Goal: Task Accomplishment & Management: Manage account settings

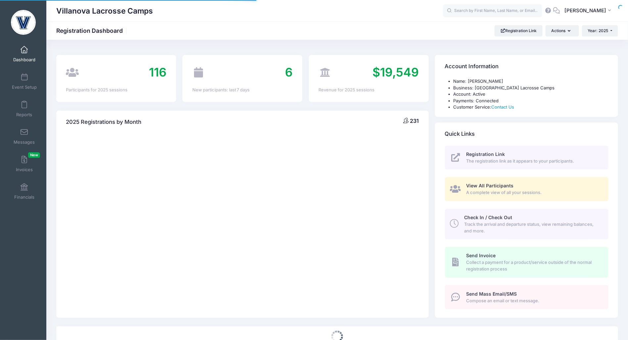
select select
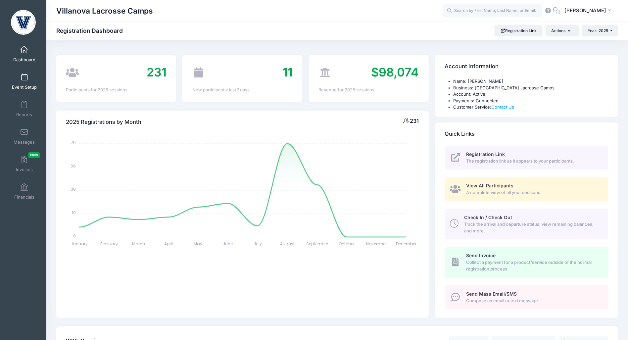
click at [24, 76] on span at bounding box center [24, 77] width 0 height 7
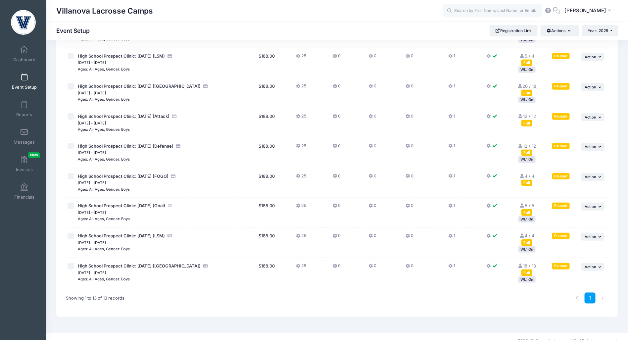
scroll to position [194, 0]
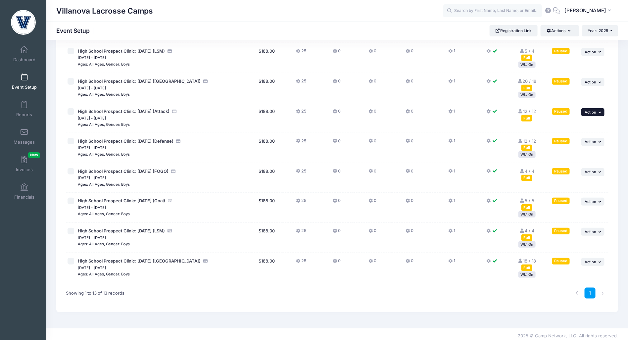
click at [588, 112] on span "Action" at bounding box center [591, 112] width 12 height 5
click at [476, 127] on td "1" at bounding box center [452, 118] width 50 height 30
click at [593, 111] on span "Action" at bounding box center [591, 112] width 12 height 5
click at [567, 128] on link "Resume Session" at bounding box center [572, 127] width 60 height 13
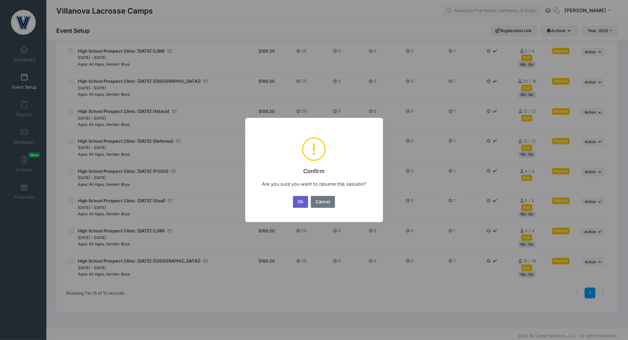
click at [296, 203] on button "Ok" at bounding box center [300, 202] width 15 height 12
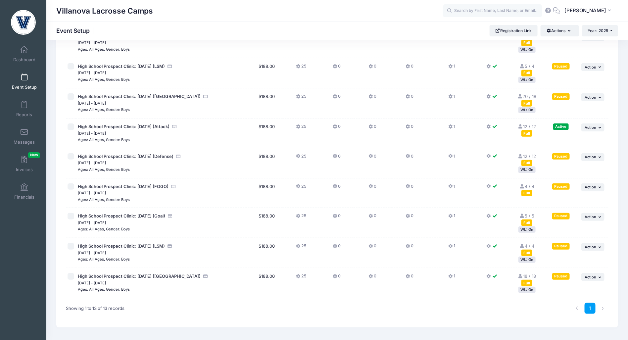
scroll to position [180, 0]
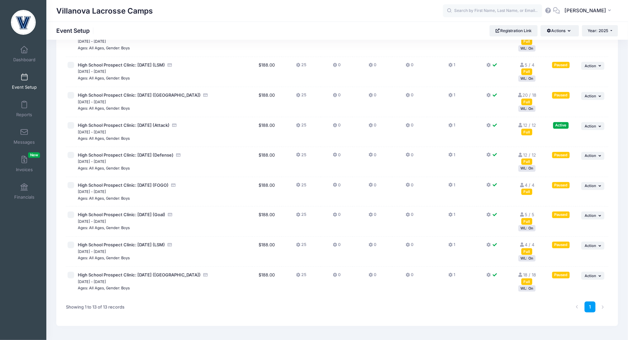
click at [532, 259] on div "WL: On" at bounding box center [526, 258] width 17 height 6
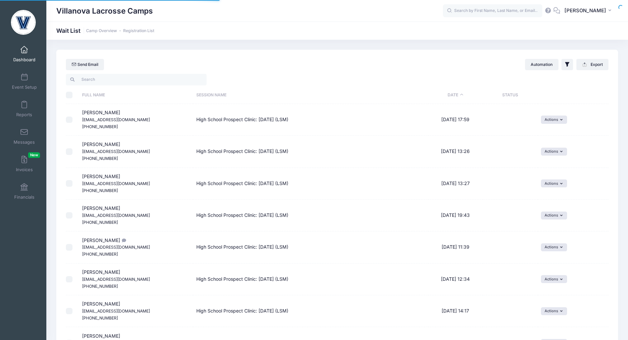
select select "50"
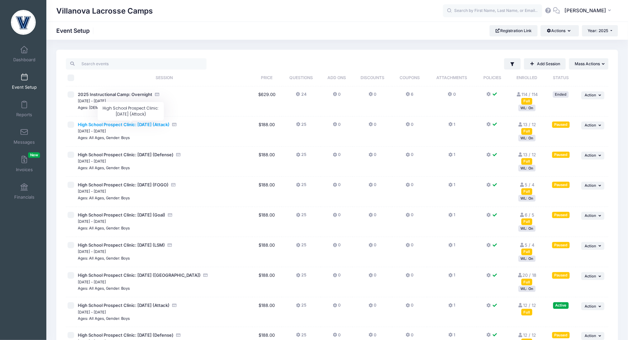
click at [151, 126] on span "High School Prospect Clinic: September 21 (Attack)" at bounding box center [124, 124] width 92 height 5
click at [527, 130] on div "Full" at bounding box center [526, 131] width 11 height 6
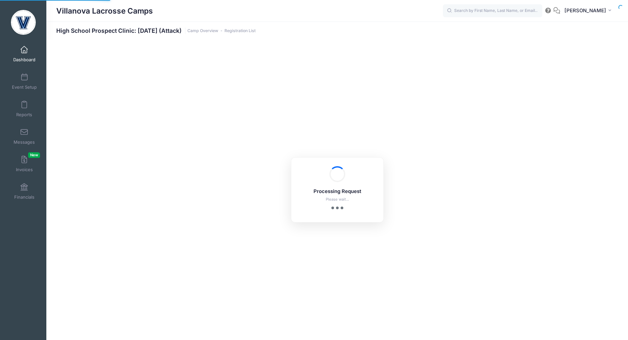
select select "10"
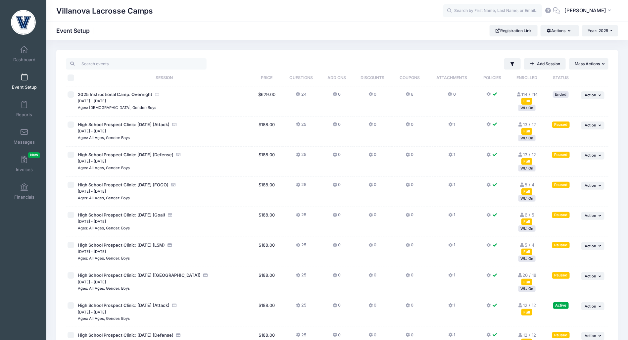
click at [528, 160] on div "Full" at bounding box center [526, 161] width 11 height 6
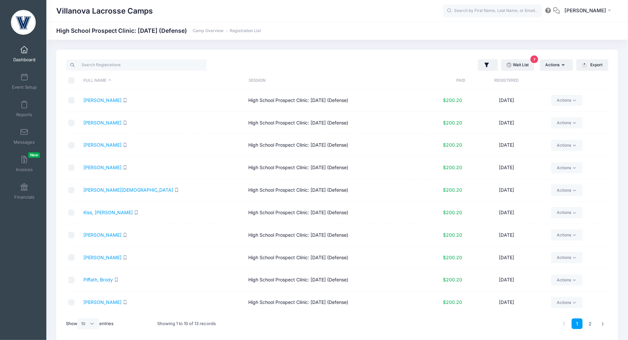
scroll to position [27, 0]
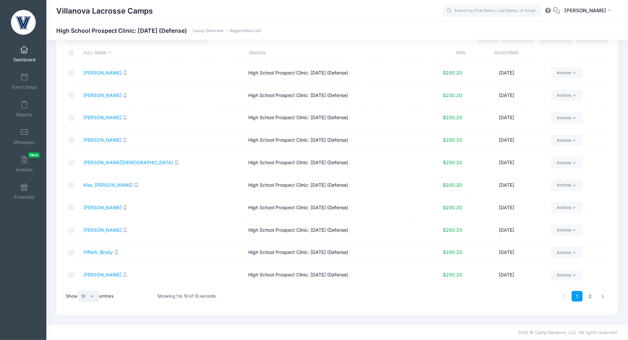
click at [89, 291] on select "All 10 25 50" at bounding box center [88, 296] width 22 height 11
select select "25"
click at [78, 291] on select "All 10 25 50" at bounding box center [88, 296] width 22 height 11
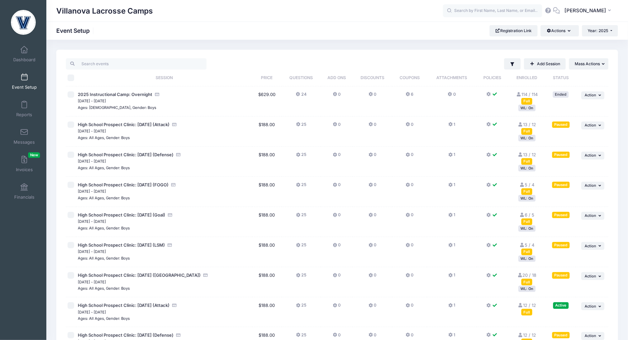
click at [527, 190] on div "Full" at bounding box center [526, 191] width 11 height 6
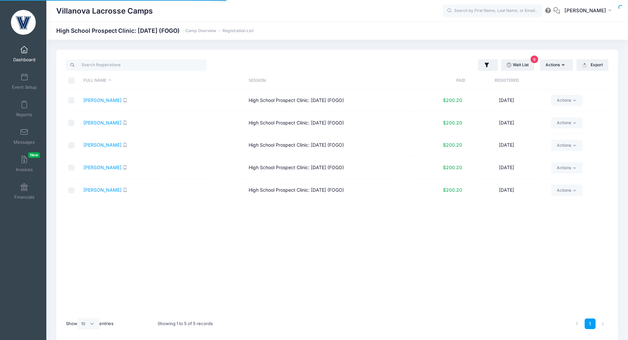
select select "10"
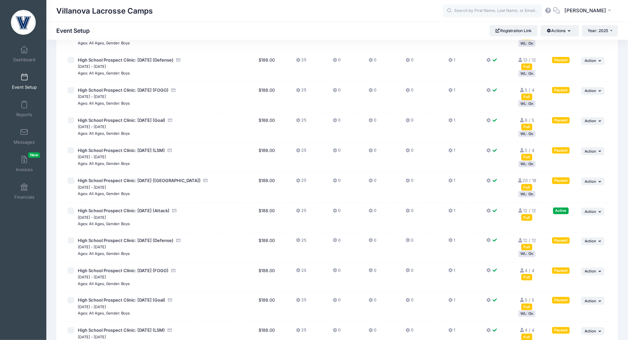
scroll to position [53, 0]
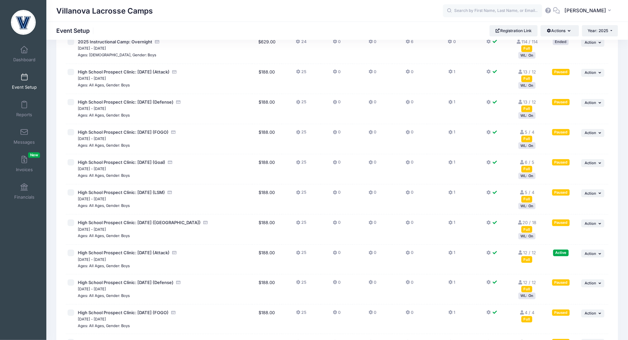
click at [527, 138] on div "Full" at bounding box center [526, 139] width 11 height 6
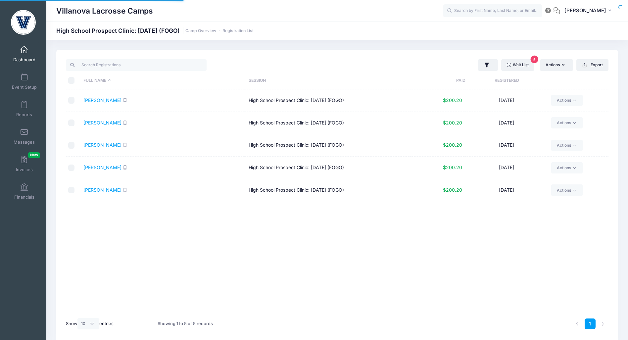
select select "10"
click at [69, 100] on input "checkbox" at bounding box center [71, 100] width 7 height 7
checkbox input "true"
click at [562, 97] on link "Actions" at bounding box center [566, 100] width 31 height 11
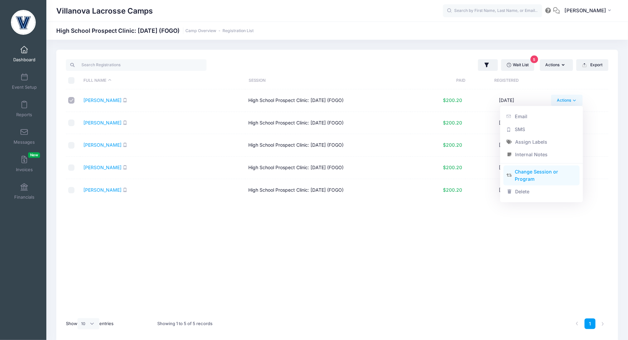
click at [540, 173] on link "Change Session or Program" at bounding box center [541, 176] width 76 height 20
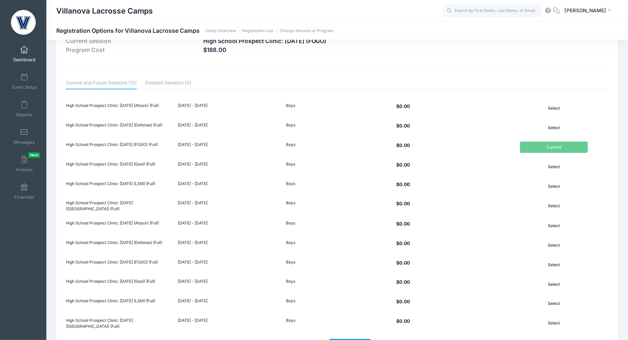
scroll to position [74, 0]
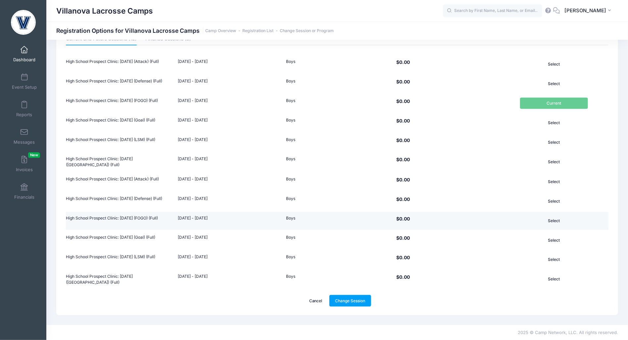
click at [557, 217] on button "Select" at bounding box center [554, 220] width 68 height 11
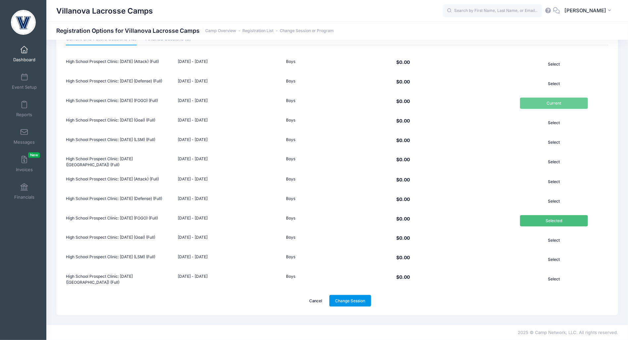
click at [362, 297] on link "Change Session" at bounding box center [350, 300] width 42 height 11
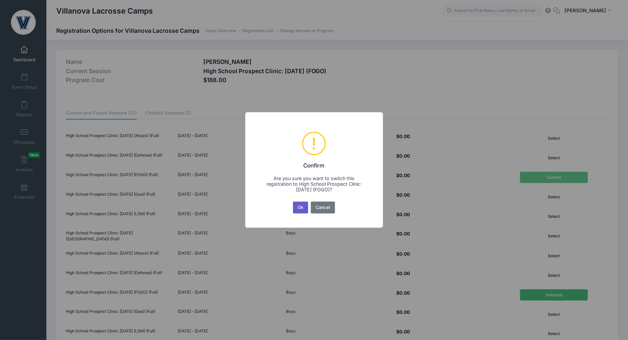
click at [301, 207] on button "Ok" at bounding box center [300, 208] width 15 height 12
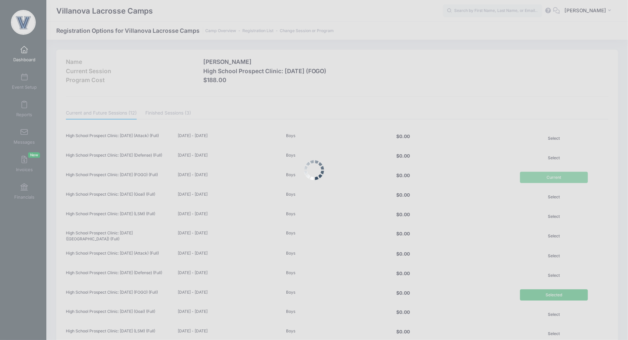
scroll to position [74, 0]
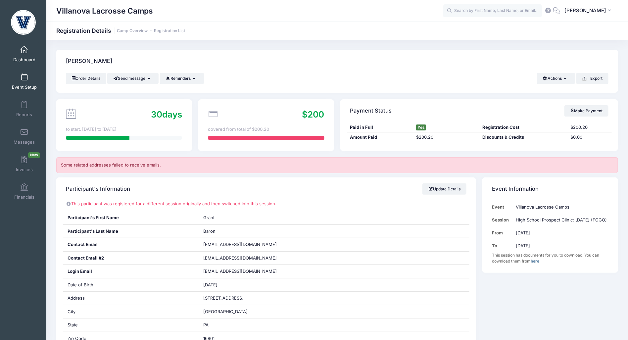
click at [27, 89] on span "Event Setup" at bounding box center [24, 87] width 25 height 6
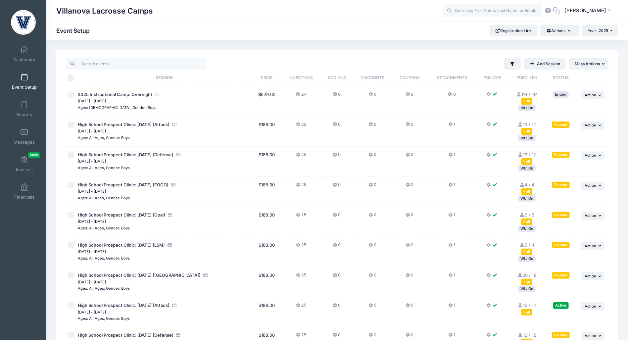
click at [526, 191] on div "Full" at bounding box center [526, 191] width 11 height 6
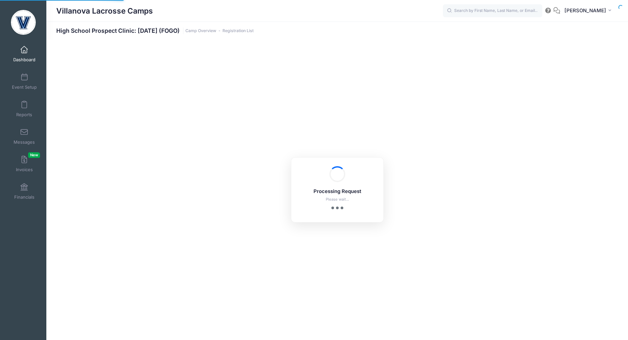
select select "10"
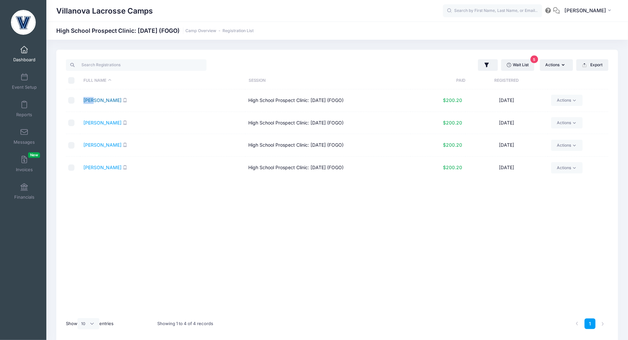
drag, startPoint x: 83, startPoint y: 99, endPoint x: 95, endPoint y: 100, distance: 12.6
click at [95, 100] on td "[PERSON_NAME]" at bounding box center [162, 100] width 165 height 23
copy link "Cope"
click at [562, 164] on link "Actions" at bounding box center [566, 167] width 31 height 11
click at [414, 213] on div "Full Name Session Paid Registered [PERSON_NAME][GEOGRAPHIC_DATA] Prospect Clini…" at bounding box center [337, 201] width 543 height 224
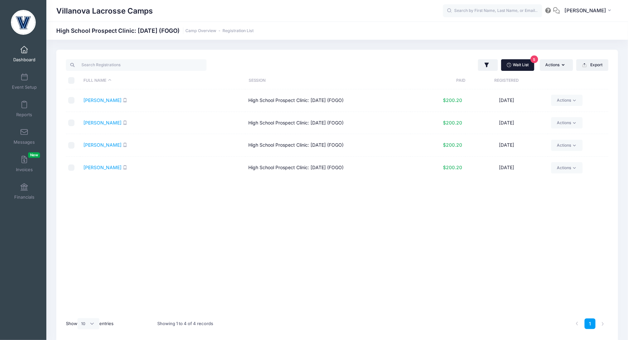
click at [522, 62] on link "Wait List 5" at bounding box center [517, 64] width 33 height 11
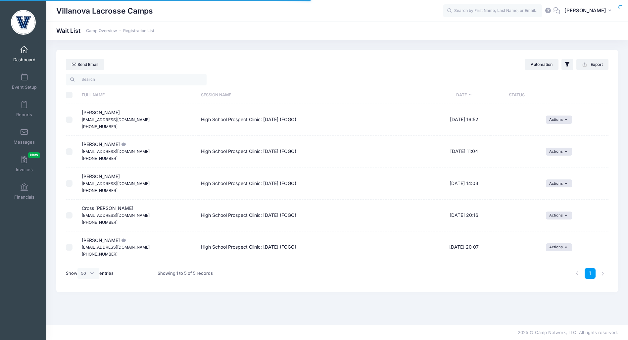
select select "50"
drag, startPoint x: 134, startPoint y: 215, endPoint x: 78, endPoint y: 215, distance: 55.3
click at [78, 215] on td "Cross [PERSON_NAME] [EMAIL_ADDRESS][DOMAIN_NAME] [PHONE_NUMBER]" at bounding box center [137, 216] width 119 height 32
copy small "[EMAIL_ADDRESS][DOMAIN_NAME]"
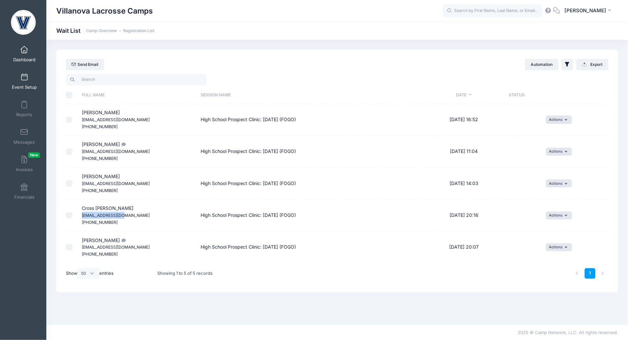
click at [17, 77] on link "Event Setup" at bounding box center [24, 81] width 31 height 23
